Goal: Task Accomplishment & Management: Use online tool/utility

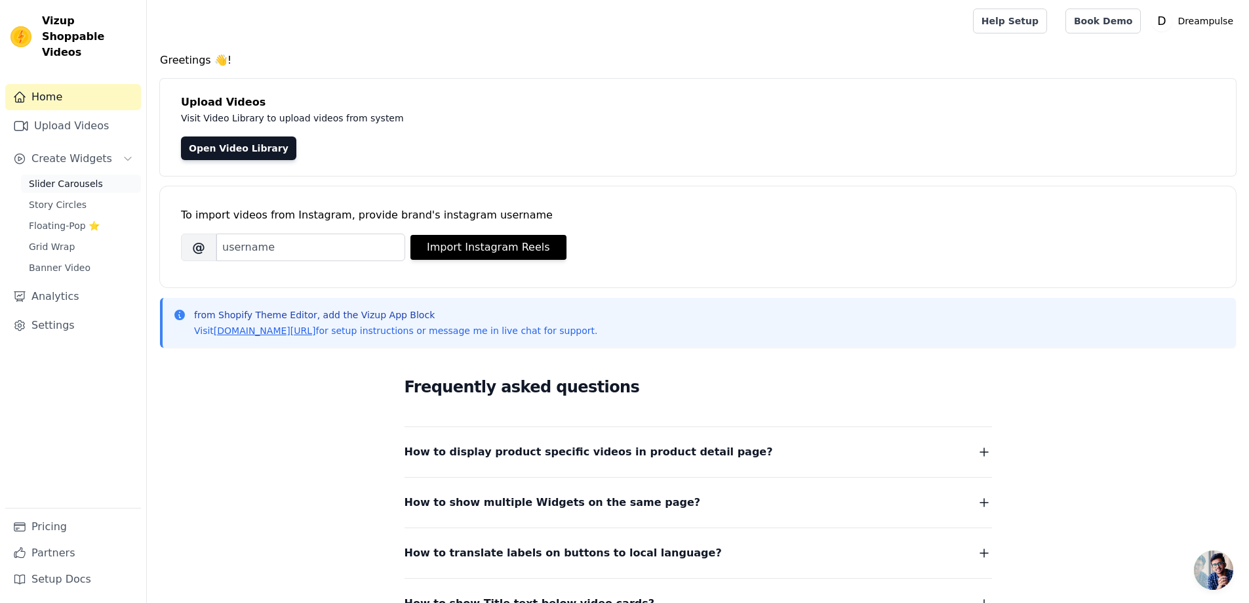
click at [70, 177] on span "Slider Carousels" at bounding box center [66, 183] width 74 height 13
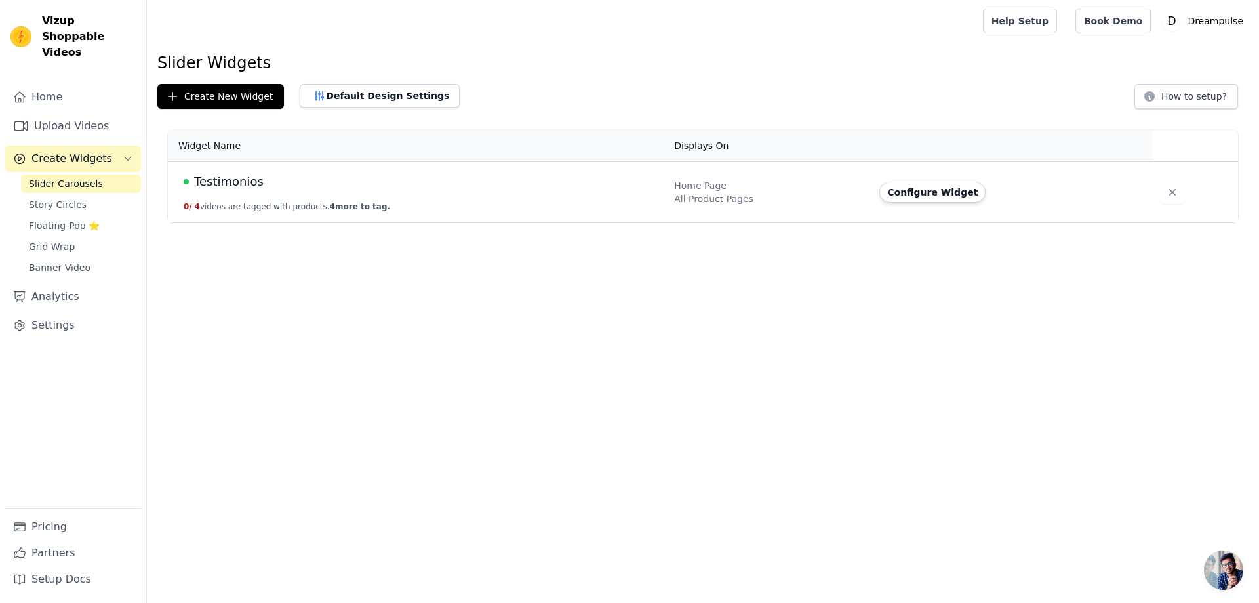
click at [224, 183] on span "Testimonios" at bounding box center [228, 181] width 69 height 18
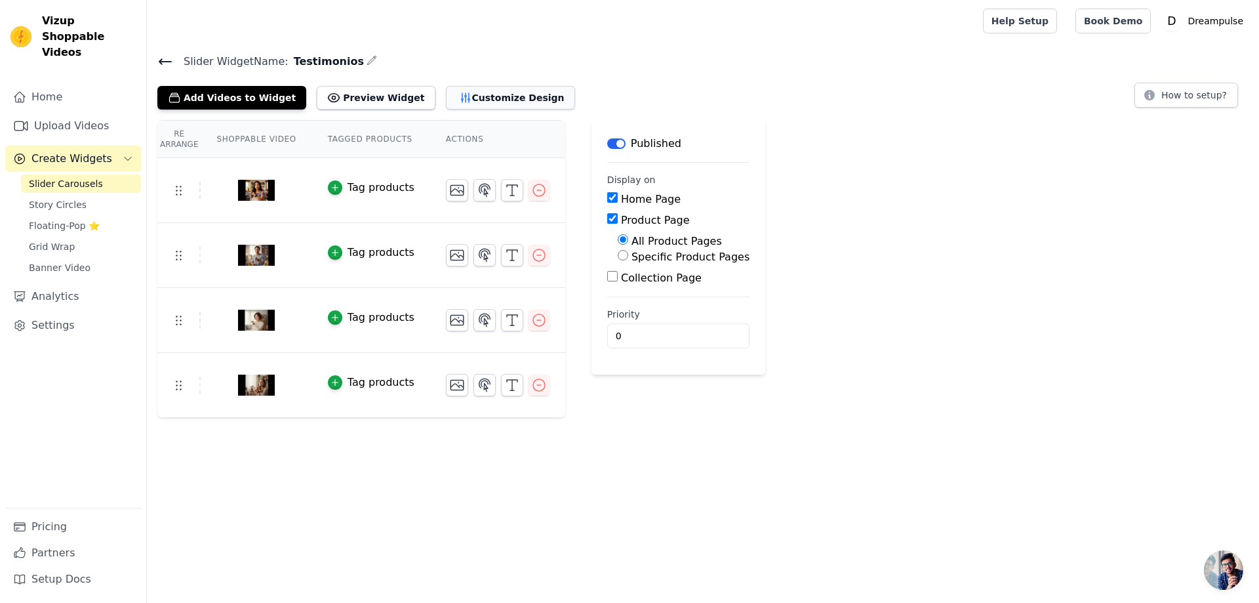
click at [452, 102] on button "Customize Design" at bounding box center [510, 98] width 129 height 24
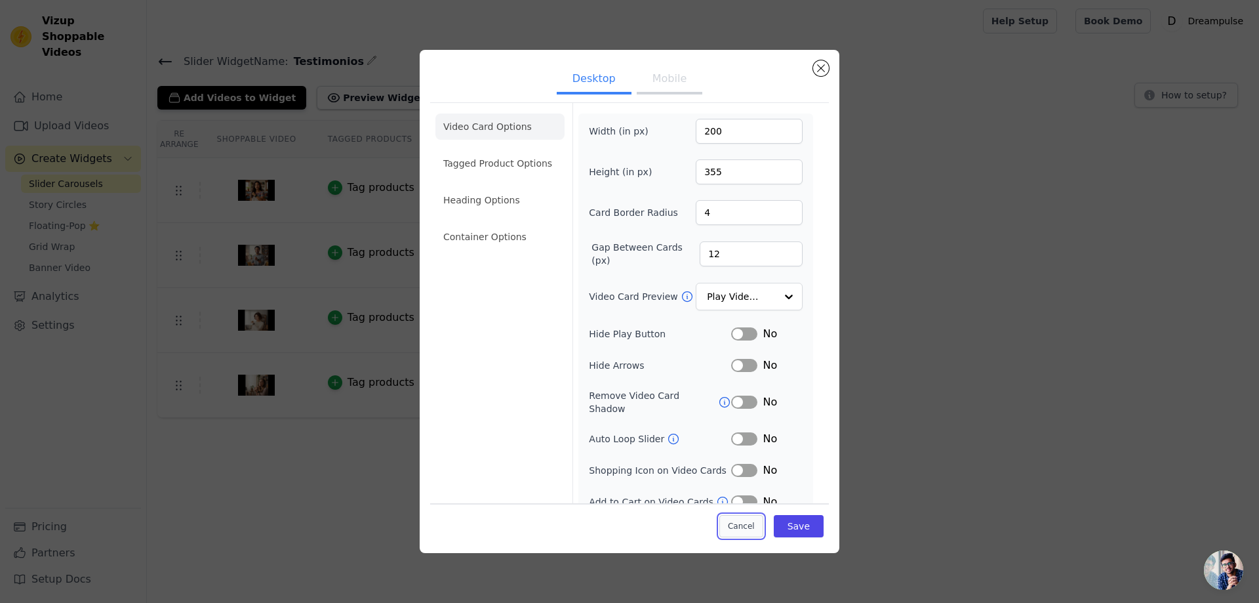
click at [723, 528] on button "Cancel" at bounding box center [741, 526] width 44 height 22
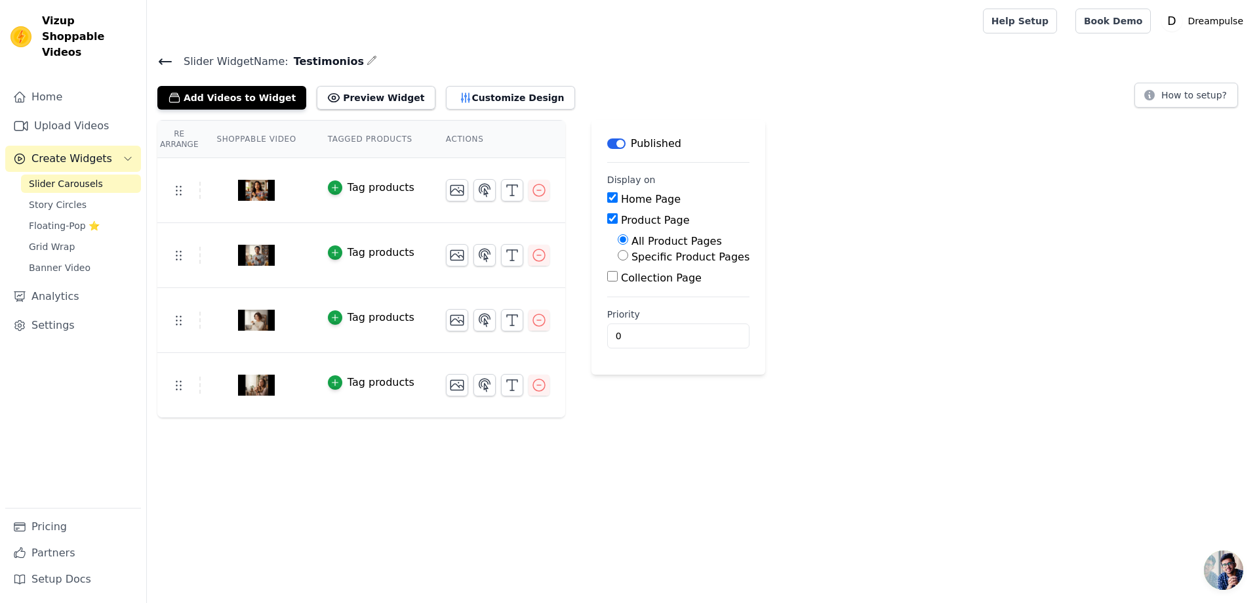
drag, startPoint x: 205, startPoint y: 408, endPoint x: 375, endPoint y: 52, distance: 394.4
click at [375, 52] on main "Slider Widget Name: Testimonios Add Videos to Widget Preview Widget Customize D…" at bounding box center [703, 230] width 1112 height 376
drag, startPoint x: 172, startPoint y: 386, endPoint x: 194, endPoint y: 439, distance: 57.3
click at [194, 418] on html "Vizup Shoppable Videos Home Upload Videos Create Widgets Slider Carousels Story…" at bounding box center [629, 209] width 1259 height 418
click at [68, 151] on span "Create Widgets" at bounding box center [71, 159] width 81 height 16
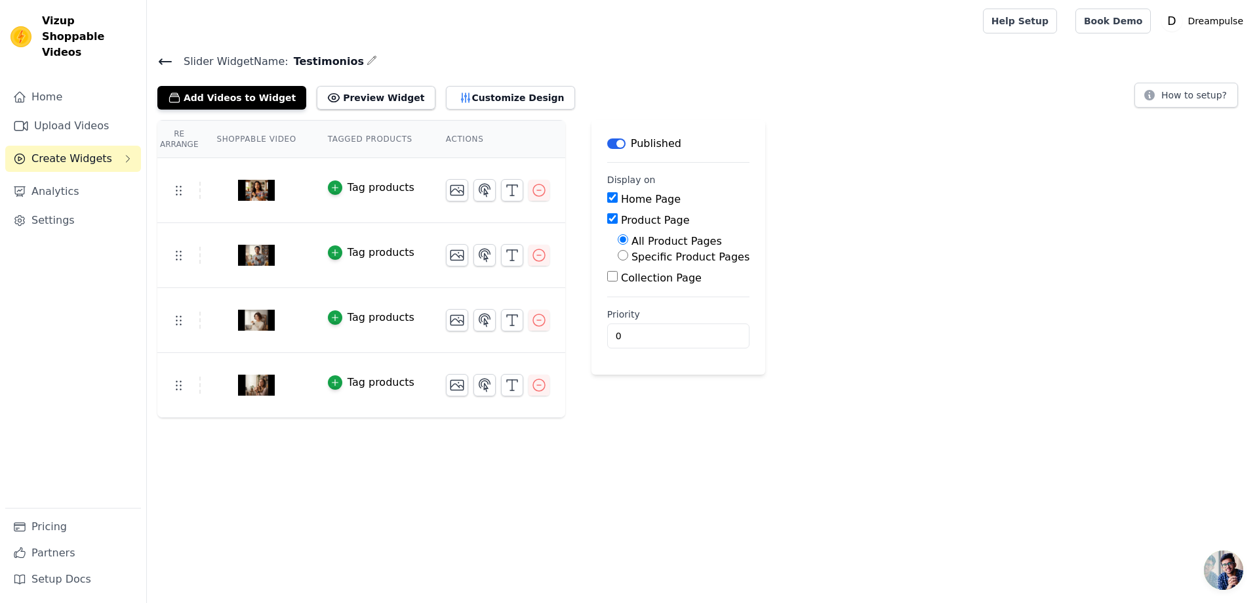
click at [68, 151] on span "Create Widgets" at bounding box center [71, 159] width 81 height 16
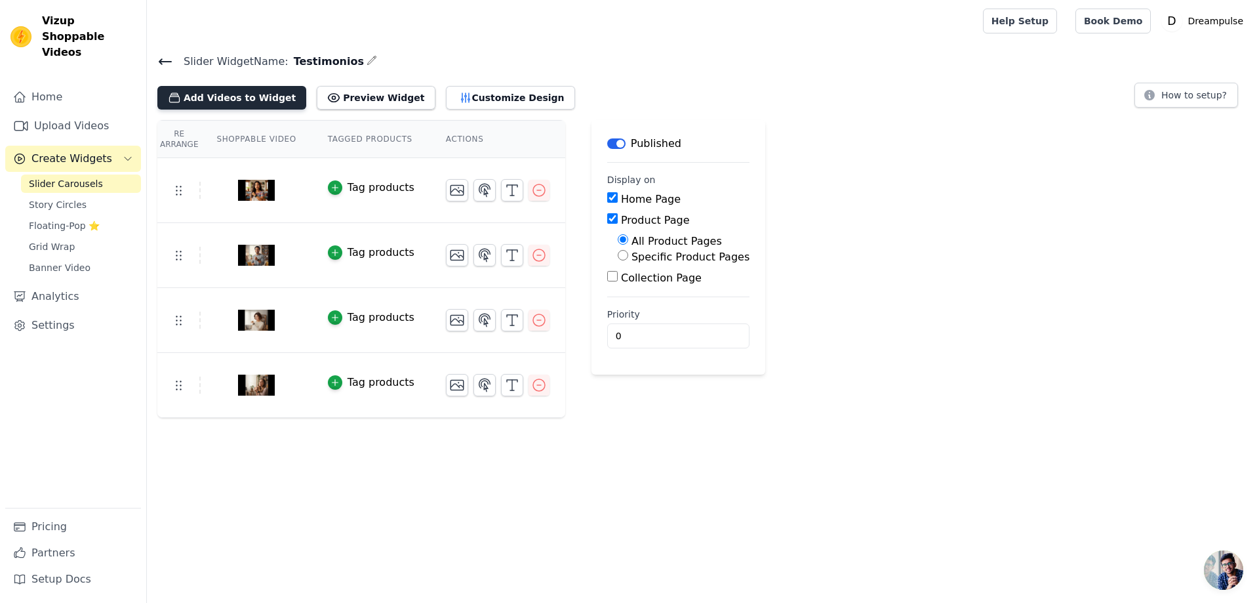
click at [245, 100] on button "Add Videos to Widget" at bounding box center [231, 98] width 149 height 24
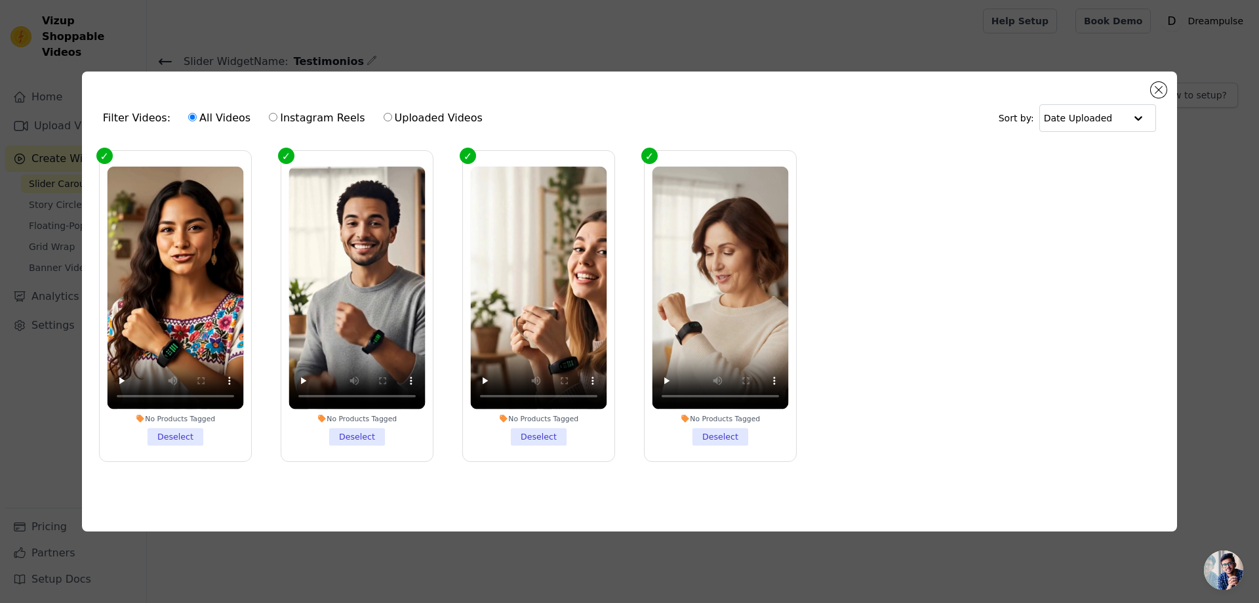
click at [384, 114] on input "Uploaded Videos" at bounding box center [388, 117] width 9 height 9
radio input "true"
click at [397, 114] on label "Uploaded Videos" at bounding box center [433, 117] width 100 height 17
click at [392, 114] on input "Uploaded Videos" at bounding box center [388, 117] width 9 height 9
click at [1020, 273] on ul "No Products Tagged Deselect No Products Tagged Deselect No Products Tagged Dese…" at bounding box center [629, 317] width 1074 height 346
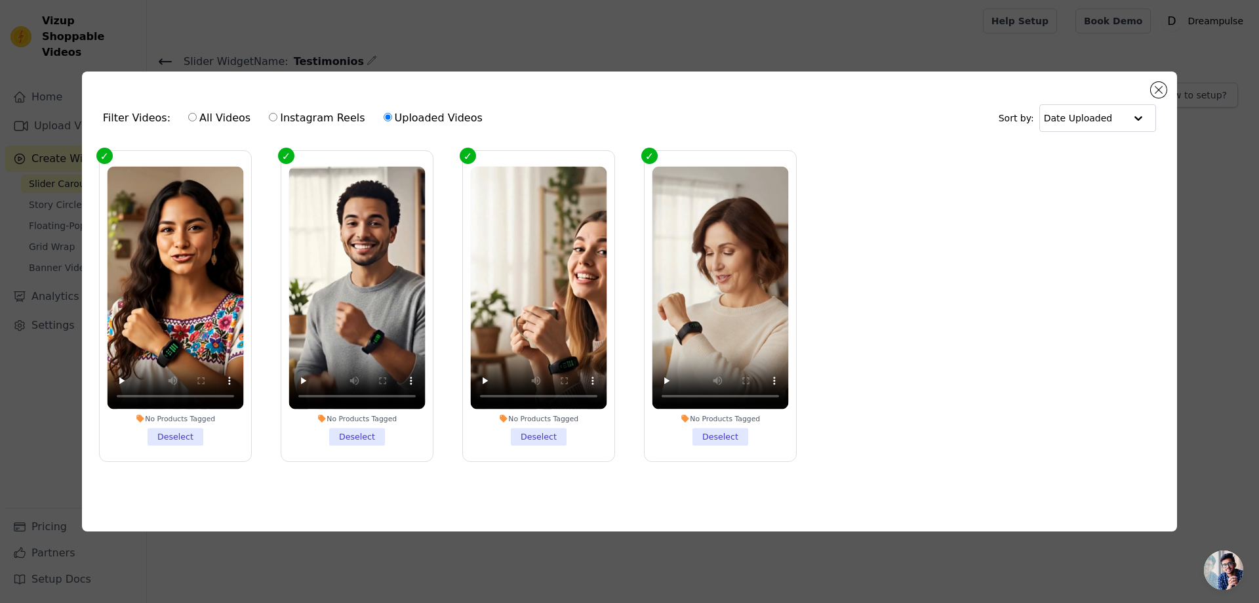
click at [411, 112] on label "Uploaded Videos" at bounding box center [433, 117] width 100 height 17
click at [392, 113] on input "Uploaded Videos" at bounding box center [388, 117] width 9 height 9
drag, startPoint x: 747, startPoint y: 472, endPoint x: 704, endPoint y: 443, distance: 52.6
click at [714, 449] on ul "No Products Tagged Deselect No Products Tagged Deselect No Products Tagged Dese…" at bounding box center [629, 317] width 1074 height 346
click at [141, 117] on div "Filter Videos: All Videos Instagram Reels Uploaded Videos" at bounding box center [296, 118] width 387 height 30
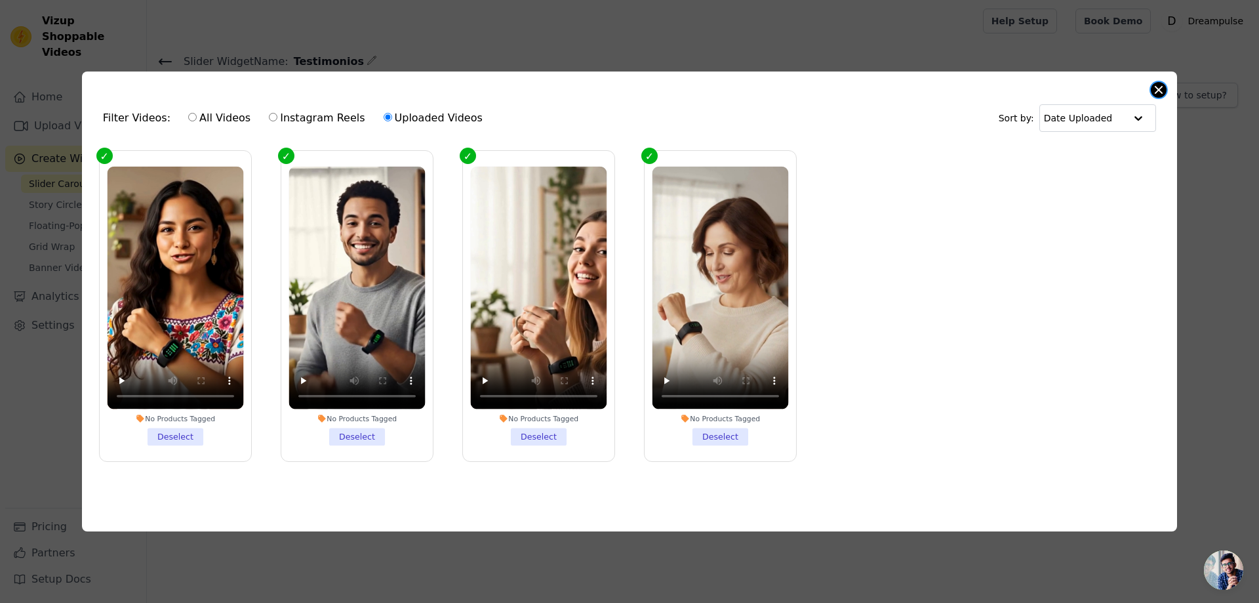
click at [1153, 87] on button "Close modal" at bounding box center [1159, 90] width 16 height 16
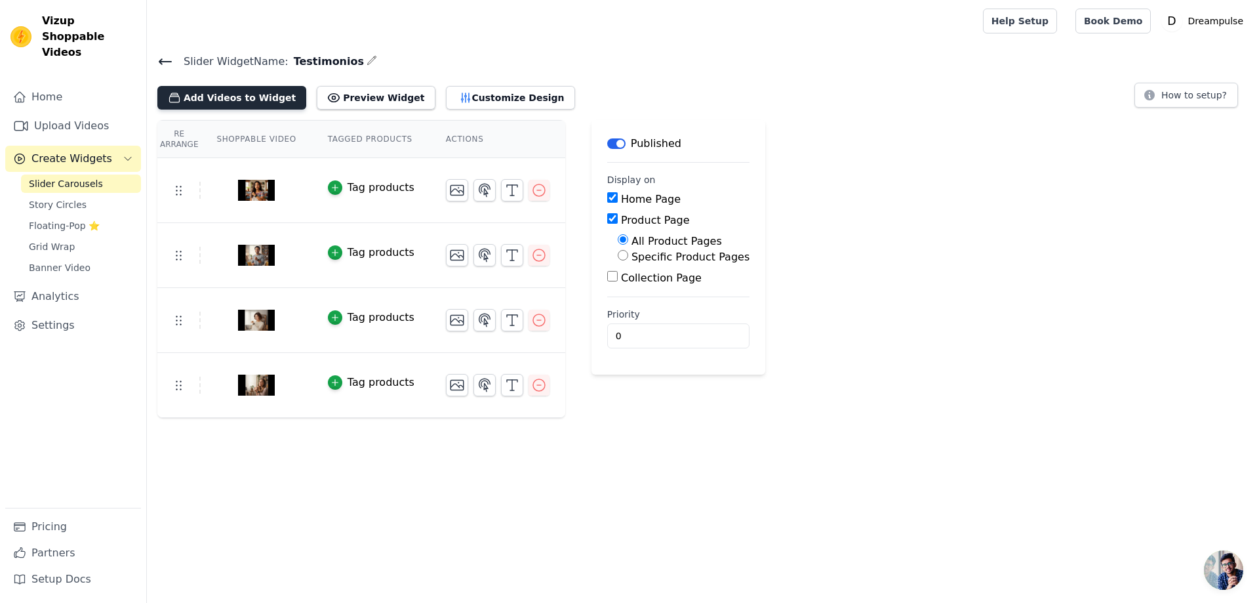
click at [176, 97] on icon "button" at bounding box center [174, 97] width 13 height 13
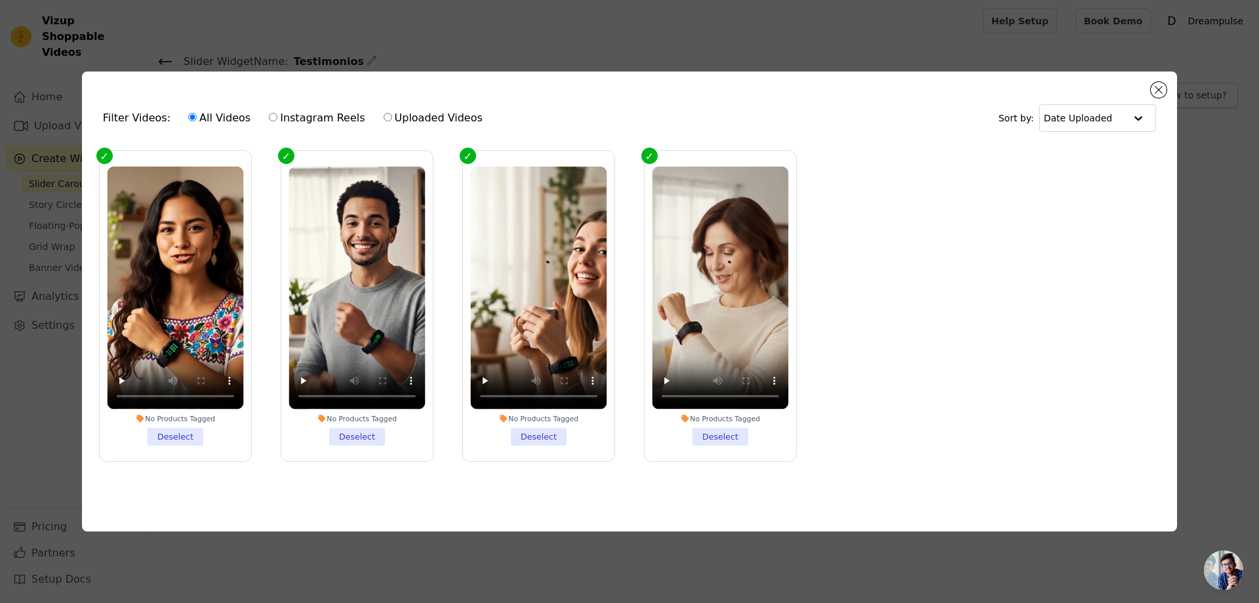
drag, startPoint x: 810, startPoint y: 275, endPoint x: 867, endPoint y: 223, distance: 78.0
click at [867, 223] on ul "No Products Tagged Deselect No Products Tagged Deselect No Products Tagged Dese…" at bounding box center [629, 317] width 1074 height 346
click at [259, 7] on div "Filter Videos: All Videos Instagram Reels Uploaded Videos Sort by: Date Uploade…" at bounding box center [629, 301] width 1259 height 603
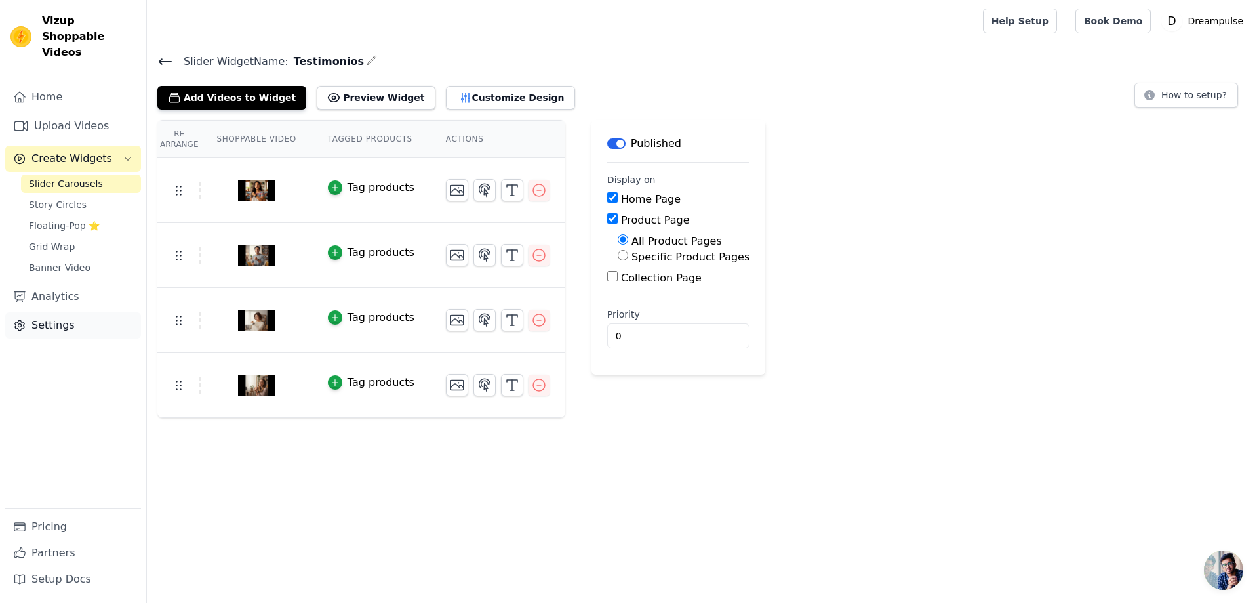
click at [55, 312] on link "Settings" at bounding box center [73, 325] width 136 height 26
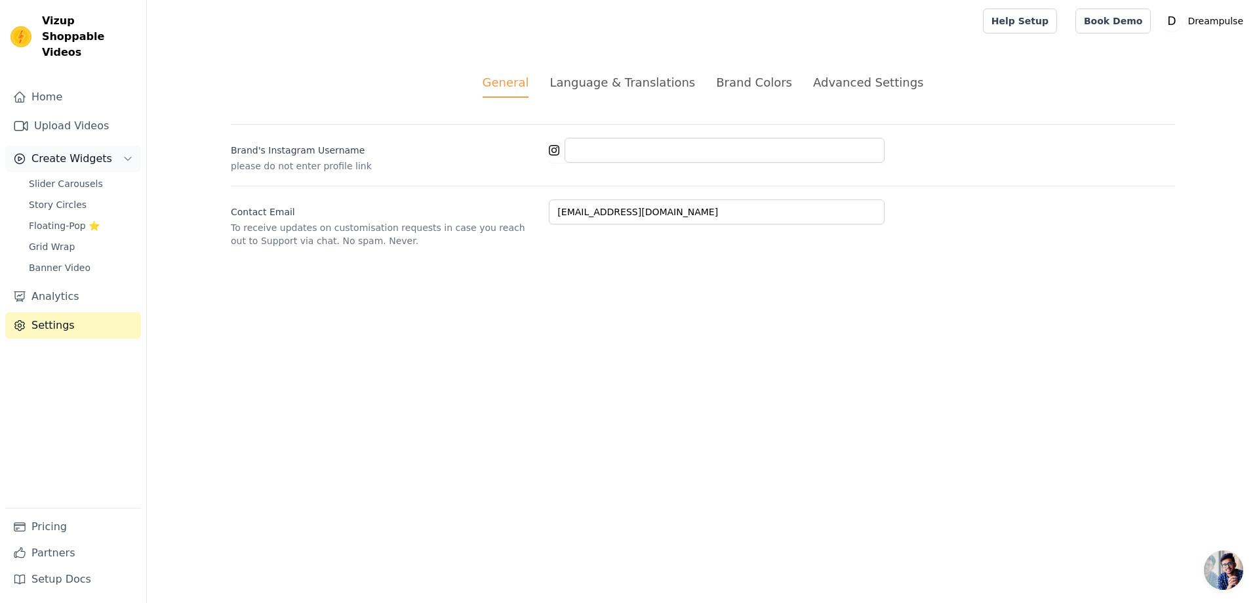
click at [70, 151] on span "Create Widgets" at bounding box center [71, 159] width 81 height 16
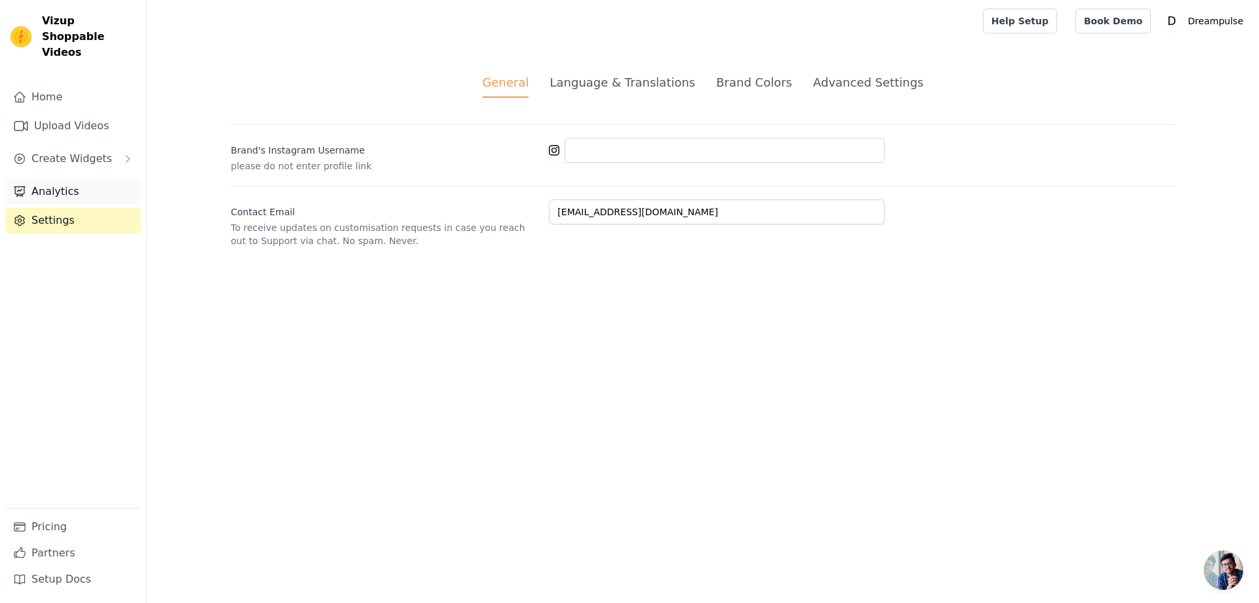
click at [67, 178] on link "Analytics" at bounding box center [73, 191] width 136 height 26
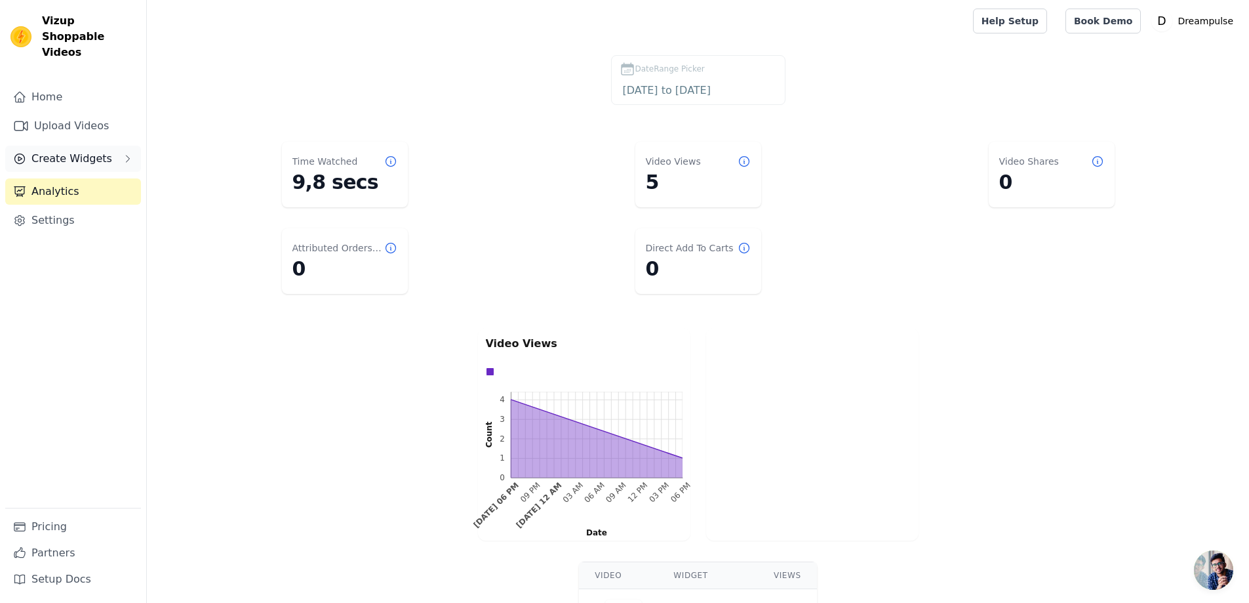
click at [86, 151] on span "Create Widgets" at bounding box center [71, 159] width 81 height 16
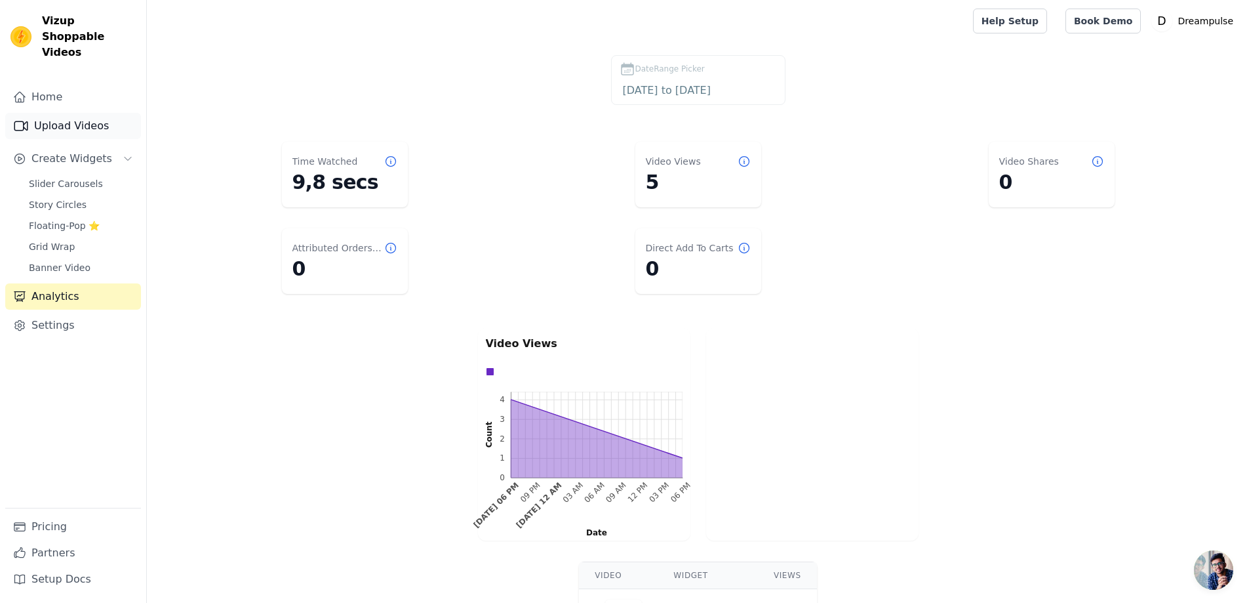
click at [90, 113] on link "Upload Videos" at bounding box center [73, 126] width 136 height 26
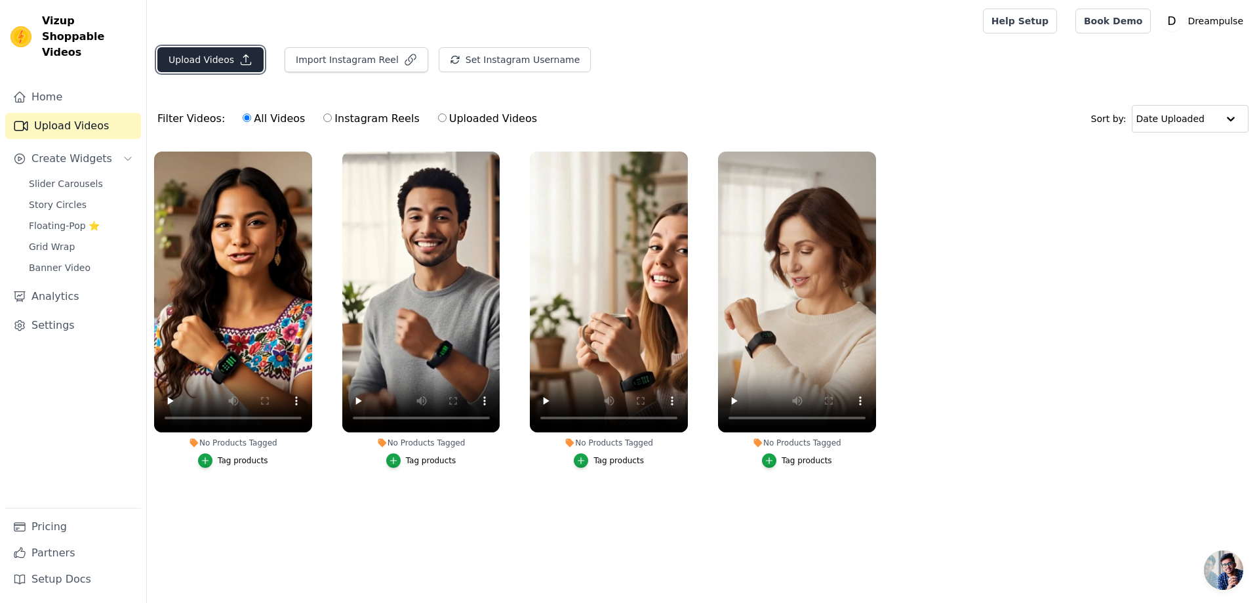
click at [218, 50] on button "Upload Videos" at bounding box center [210, 59] width 106 height 25
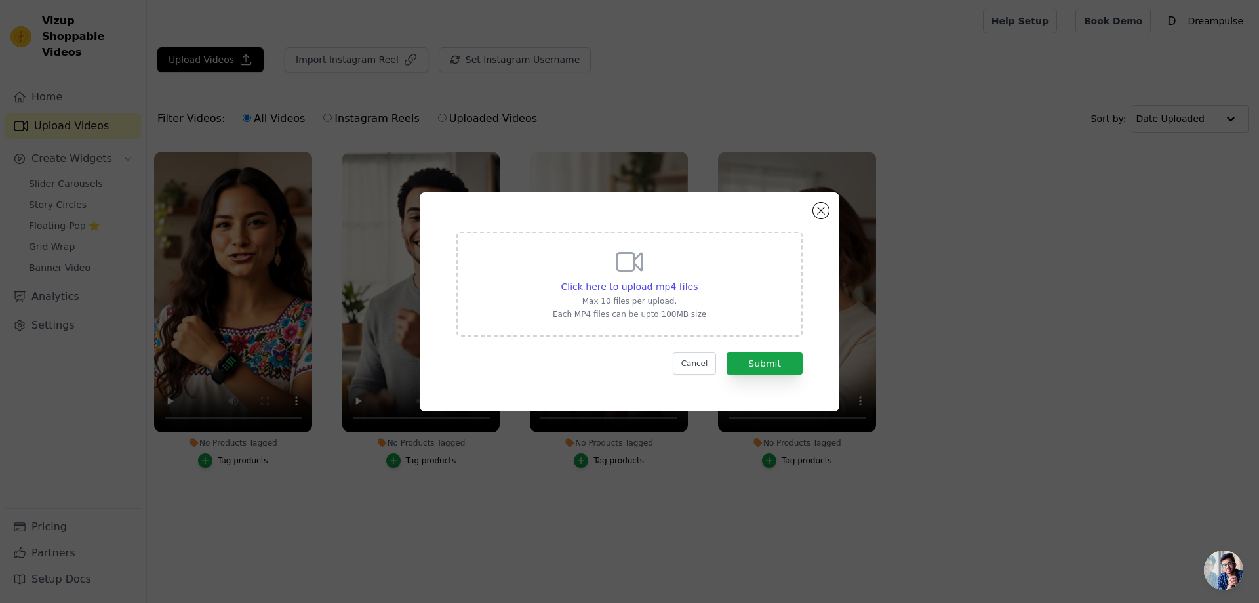
click at [631, 269] on icon at bounding box center [630, 261] width 26 height 18
click at [697, 279] on input "Click here to upload mp4 files Max 10 files per upload. Each MP4 files can be u…" at bounding box center [697, 279] width 1 height 1
type input "C:\fakepath\PULSERA ANTI ESTRES.mp4"
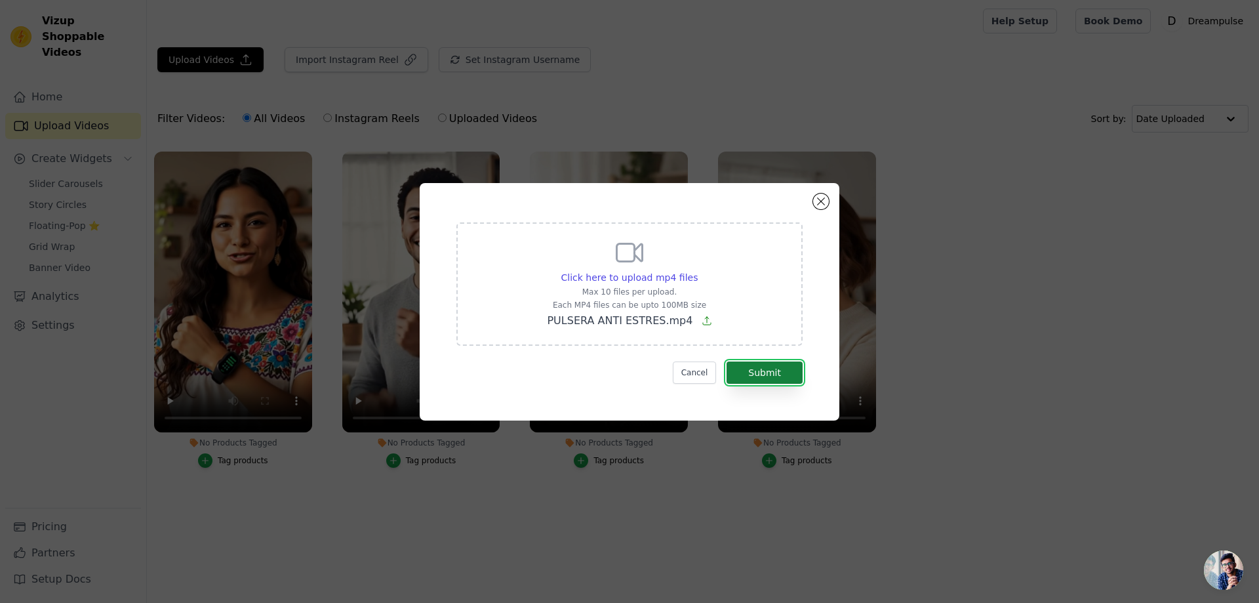
click at [775, 365] on button "Submit" at bounding box center [764, 372] width 76 height 22
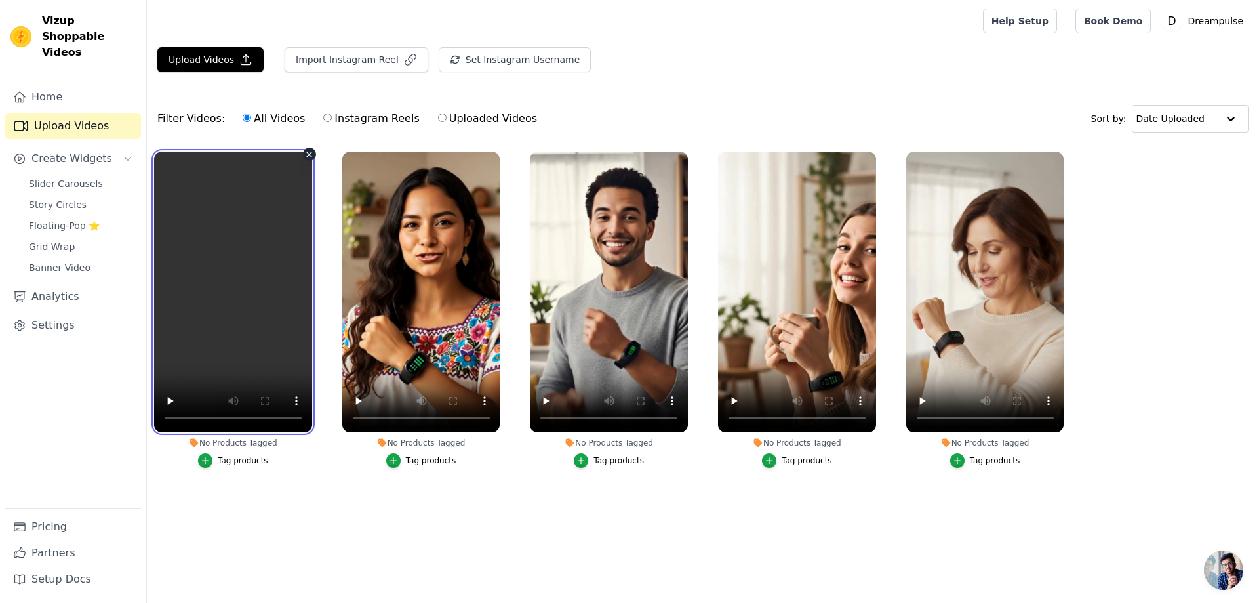
click at [197, 231] on video at bounding box center [233, 291] width 158 height 281
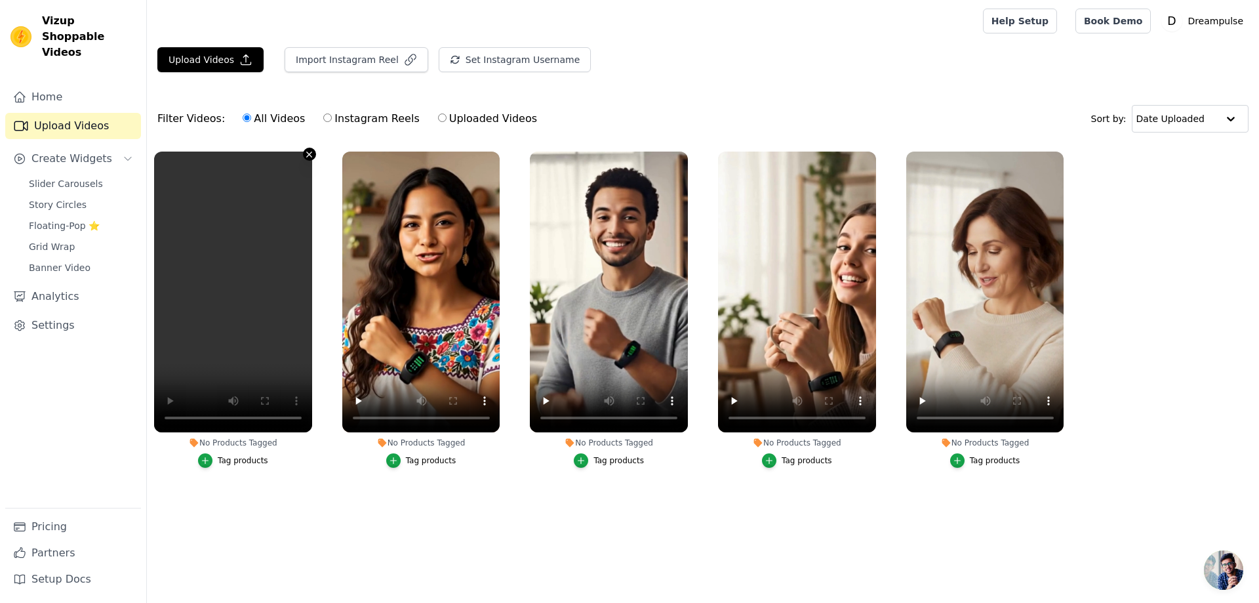
click at [308, 155] on icon "button" at bounding box center [309, 153] width 5 height 5
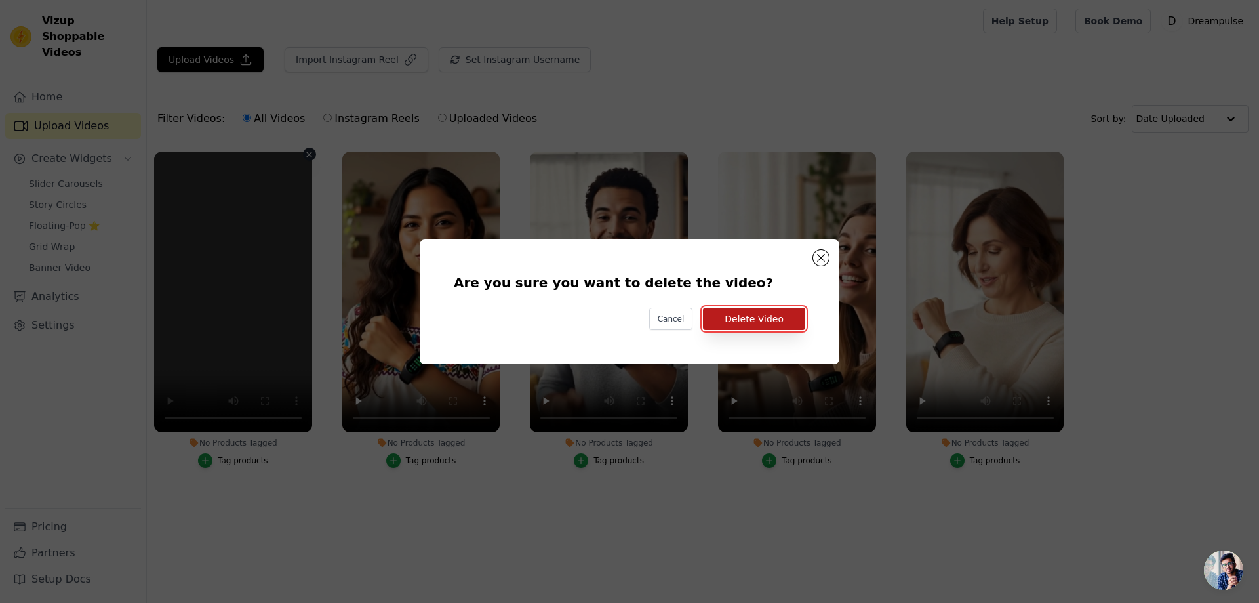
click at [742, 320] on button "Delete Video" at bounding box center [754, 318] width 102 height 22
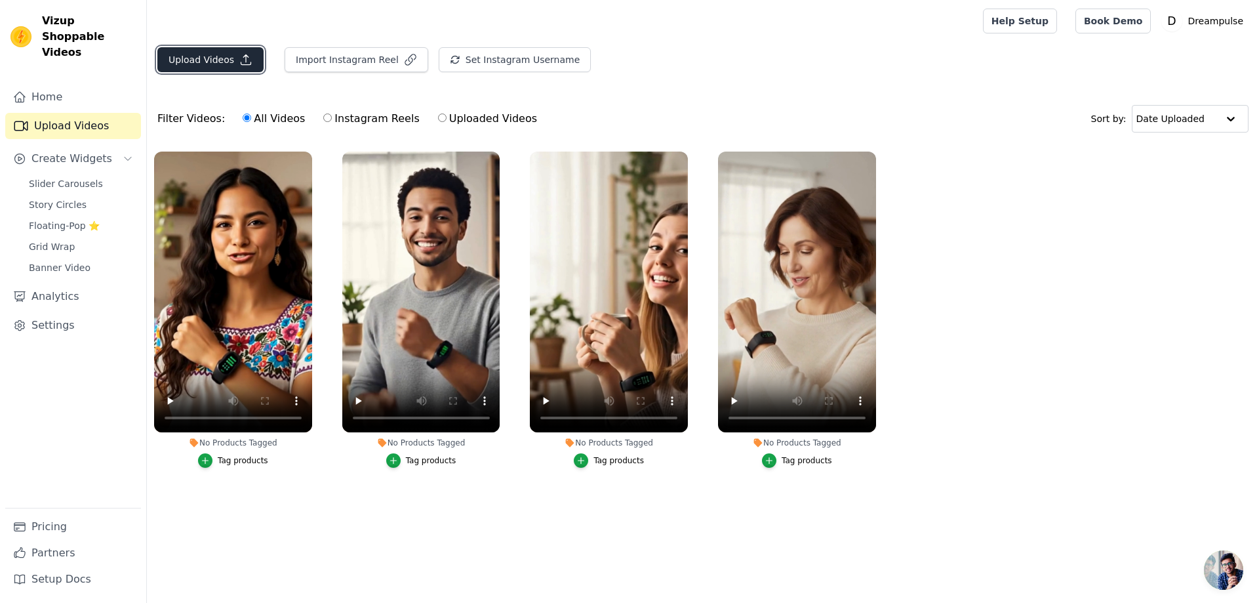
click at [220, 66] on button "Upload Videos" at bounding box center [210, 59] width 106 height 25
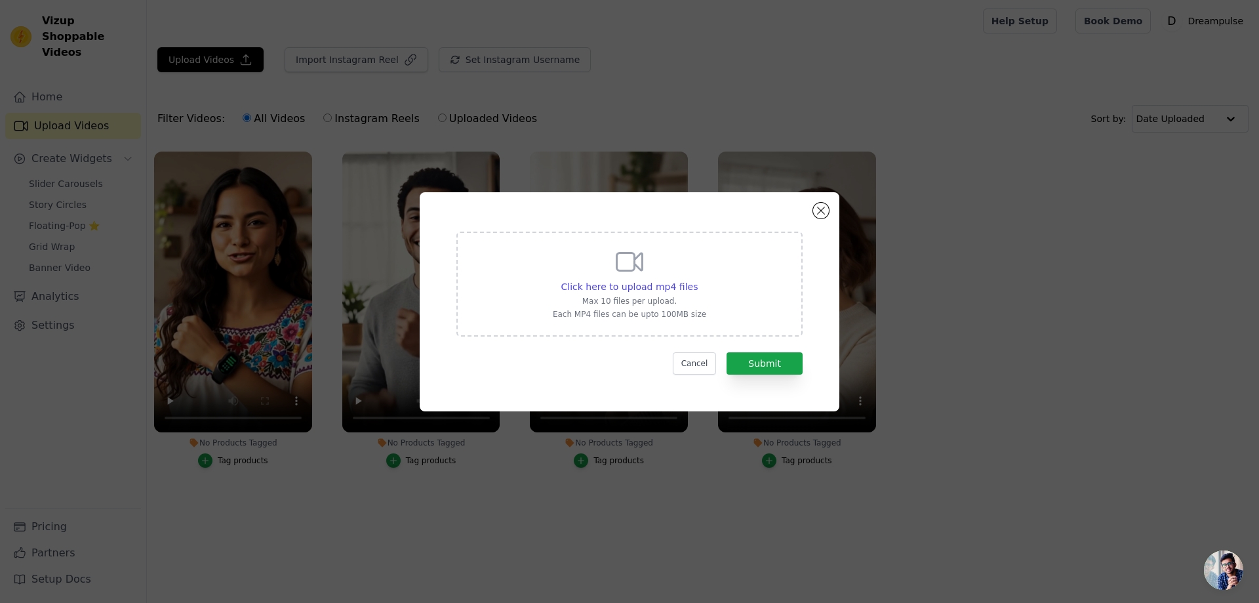
click at [687, 310] on p "Each MP4 files can be upto 100MB size" at bounding box center [629, 314] width 153 height 10
click at [697, 280] on input "Click here to upload mp4 files Max 10 files per upload. Each MP4 files can be u…" at bounding box center [697, 279] width 1 height 1
type input "C:\fakepath\Video_De_Pulsera_Reductora_De_Estrés.mp4"
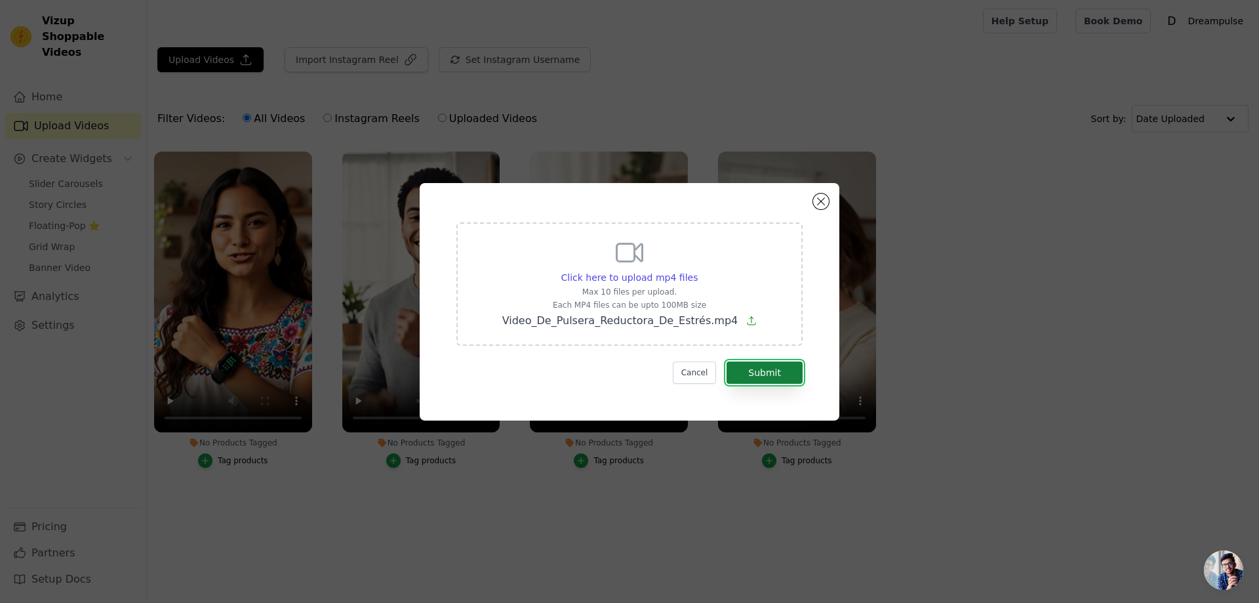
click at [770, 377] on button "Submit" at bounding box center [764, 372] width 76 height 22
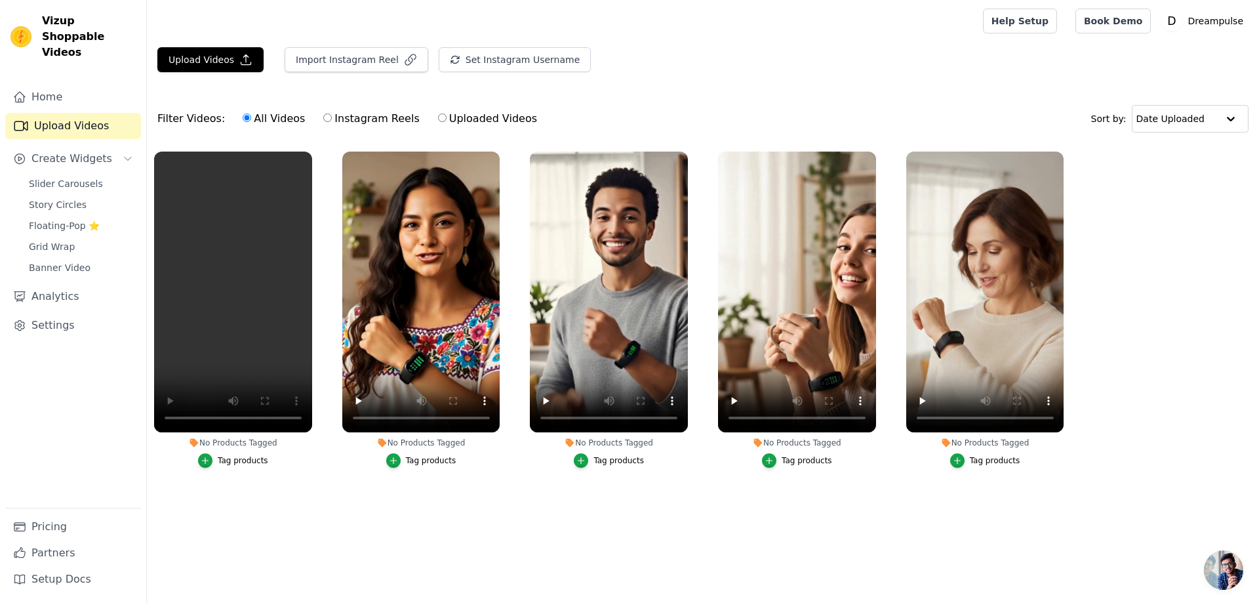
click at [354, 532] on main "Upload Videos Import Instagram Reel Set Instagram Username Import Latest IG Ree…" at bounding box center [703, 287] width 1112 height 490
click at [54, 177] on span "Slider Carousels" at bounding box center [66, 183] width 74 height 13
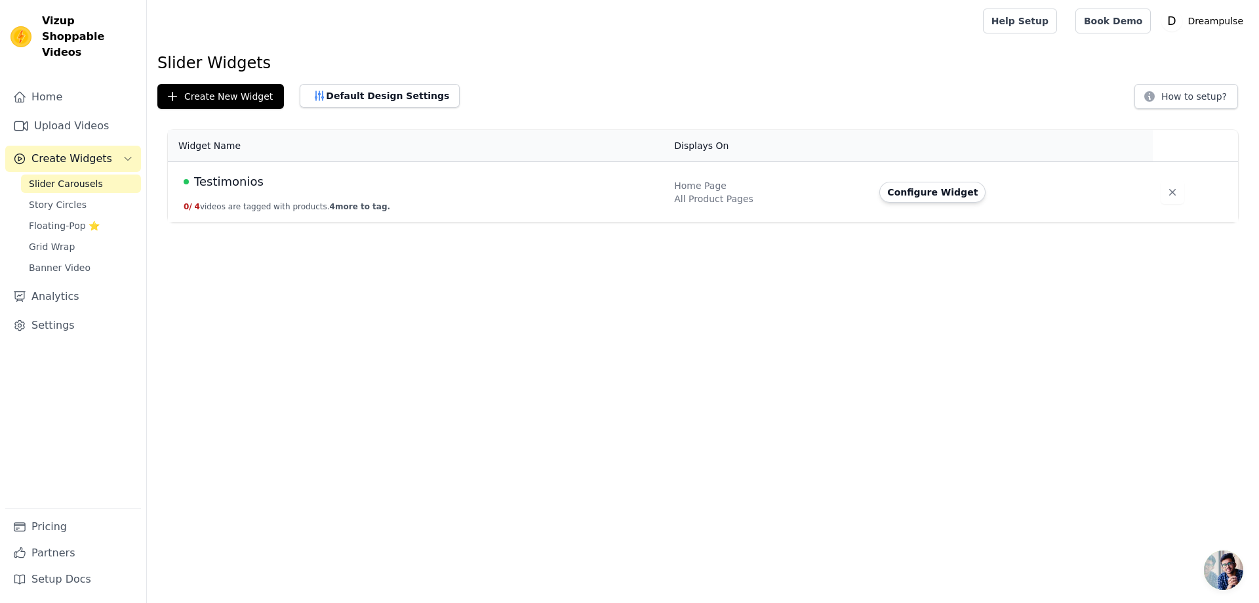
click at [235, 209] on button "0 / 4 videos are tagged with products. 4 more to tag." at bounding box center [287, 206] width 207 height 10
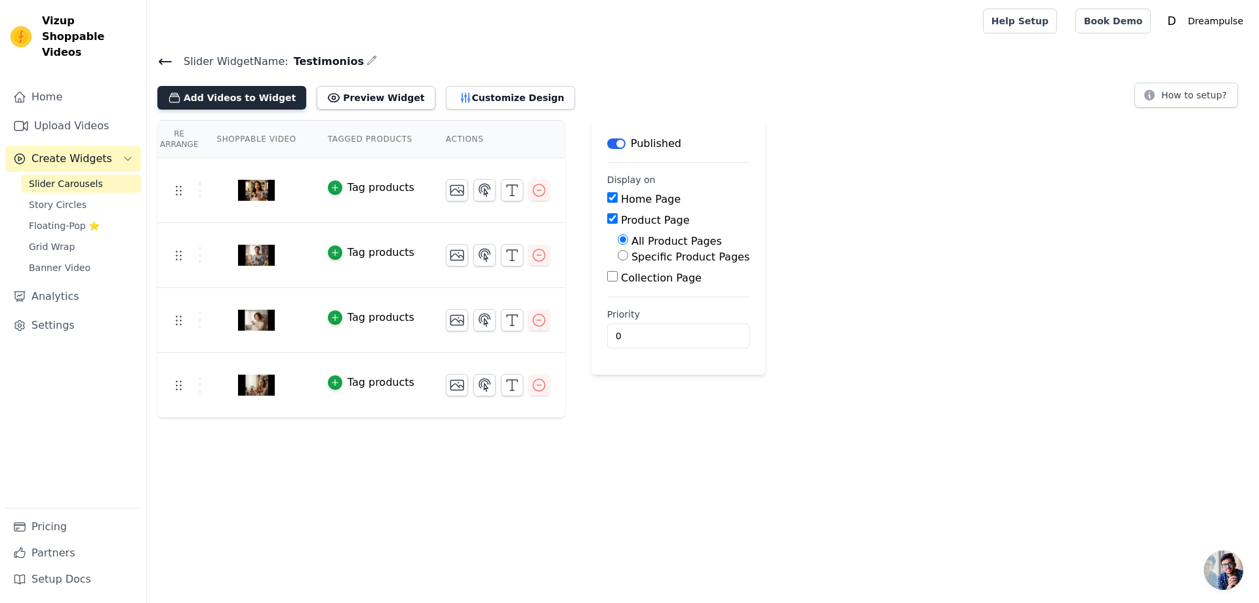
click at [256, 102] on button "Add Videos to Widget" at bounding box center [231, 98] width 149 height 24
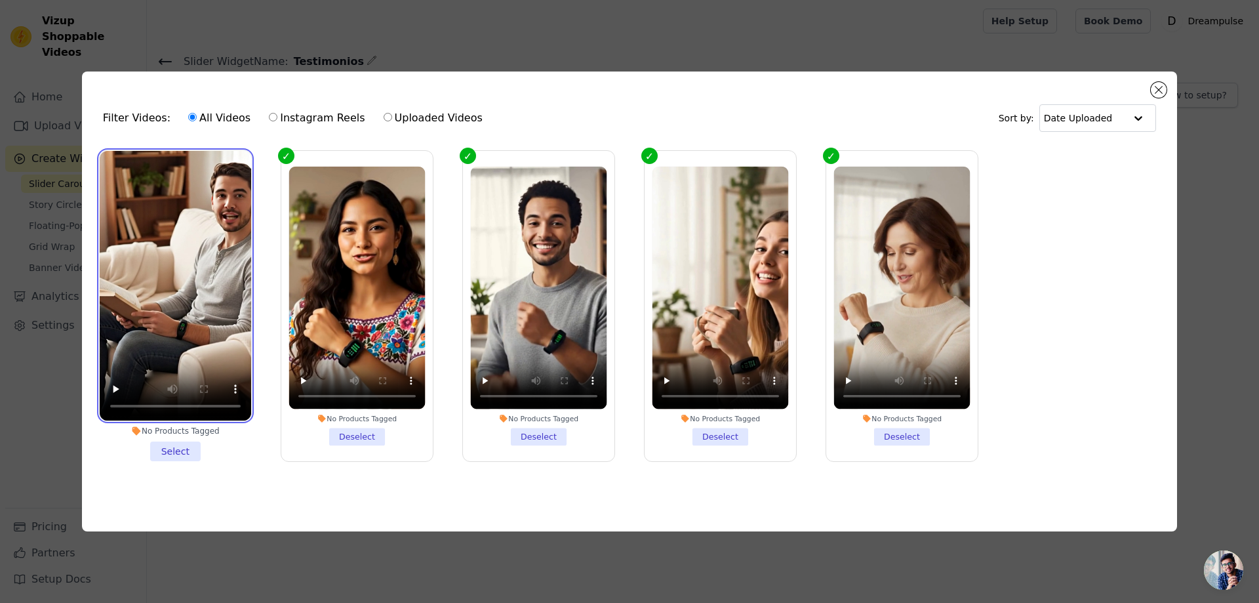
click at [119, 152] on video at bounding box center [175, 285] width 151 height 269
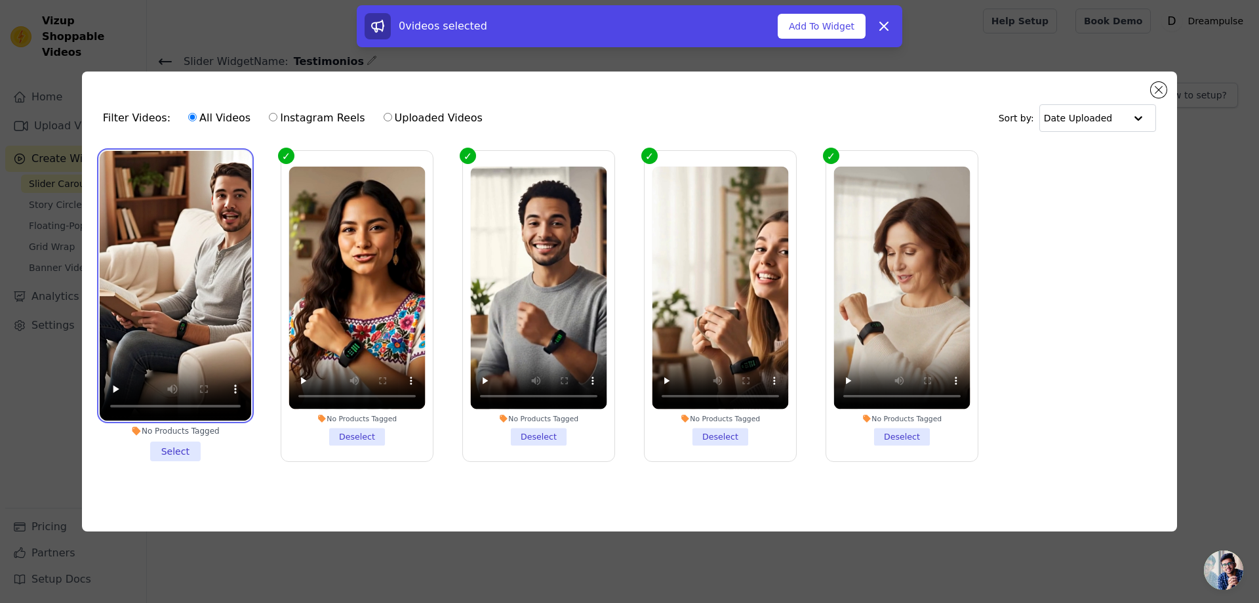
click at [196, 212] on video at bounding box center [175, 285] width 151 height 269
click at [174, 444] on li "No Products Tagged Select" at bounding box center [175, 306] width 151 height 310
click at [183, 448] on li "No Products Tagged Select" at bounding box center [175, 306] width 151 height 310
click at [0, 0] on input "No Products Tagged Select" at bounding box center [0, 0] width 0 height 0
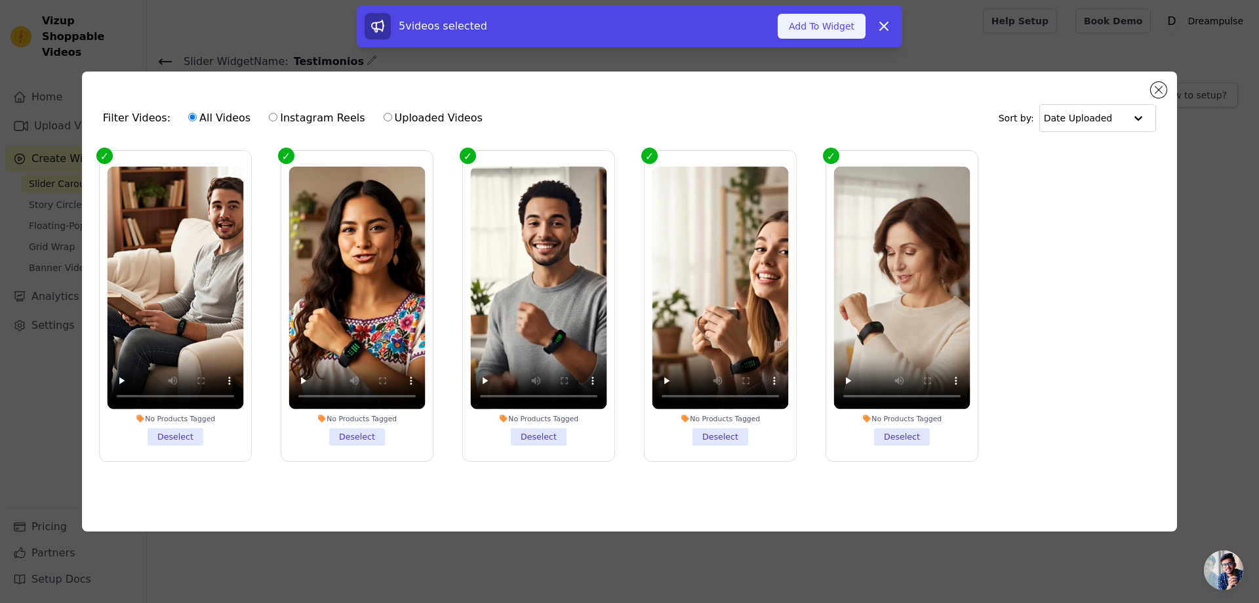
click at [814, 26] on button "Add To Widget" at bounding box center [822, 26] width 88 height 25
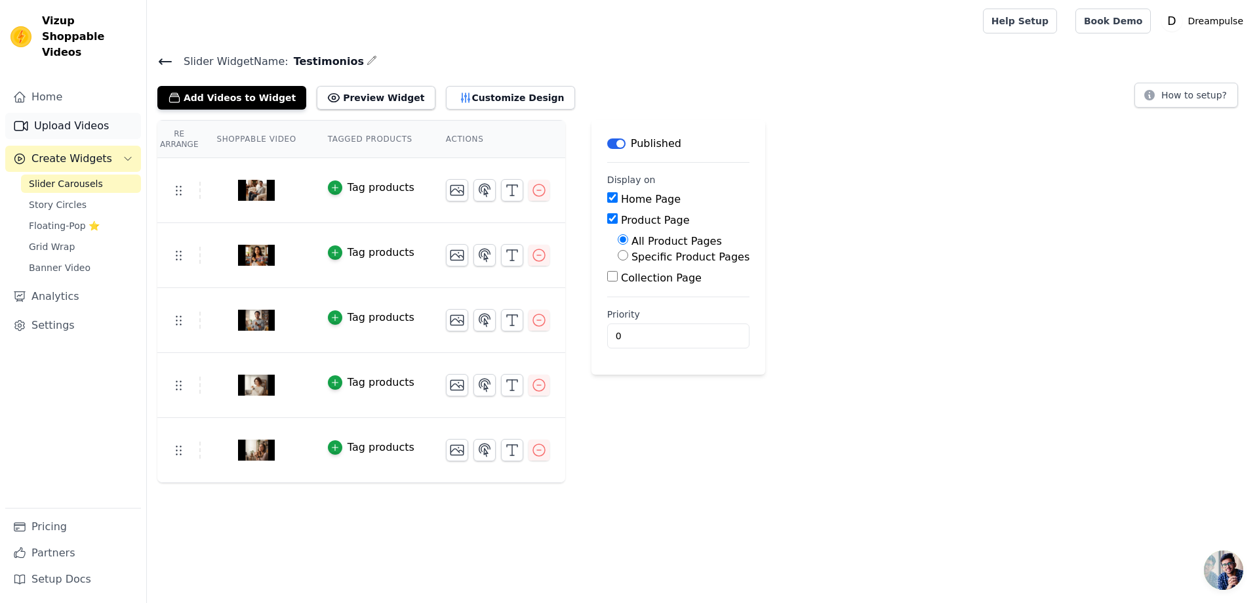
click at [71, 113] on link "Upload Videos" at bounding box center [73, 126] width 136 height 26
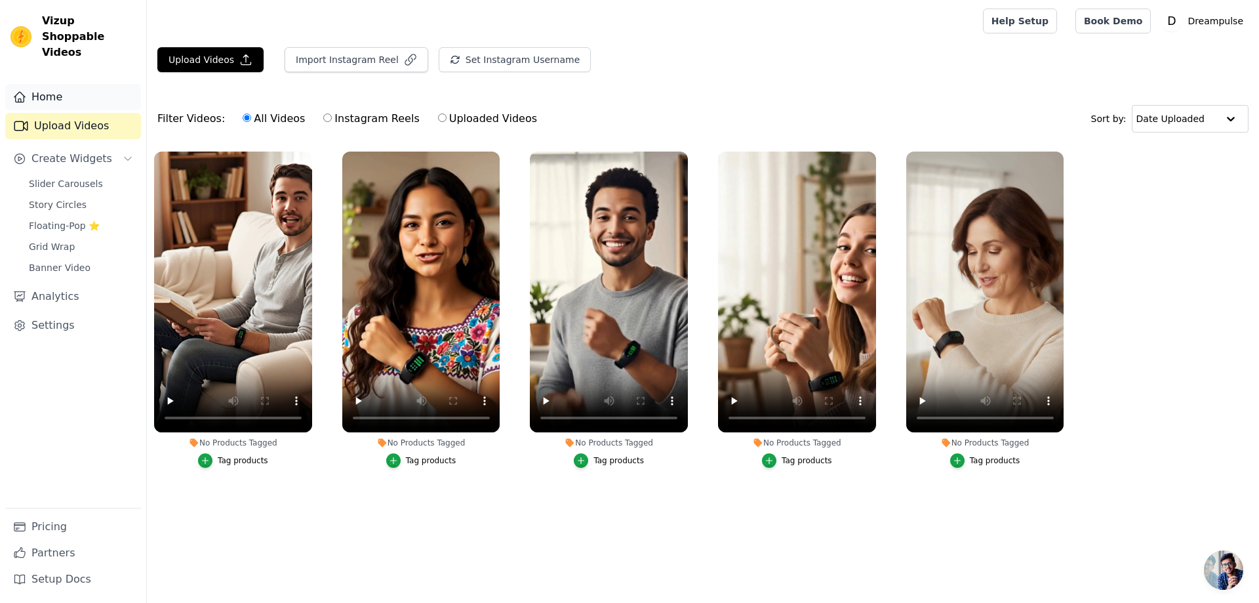
click at [47, 84] on link "Home" at bounding box center [73, 97] width 136 height 26
